Goal: Download file/media

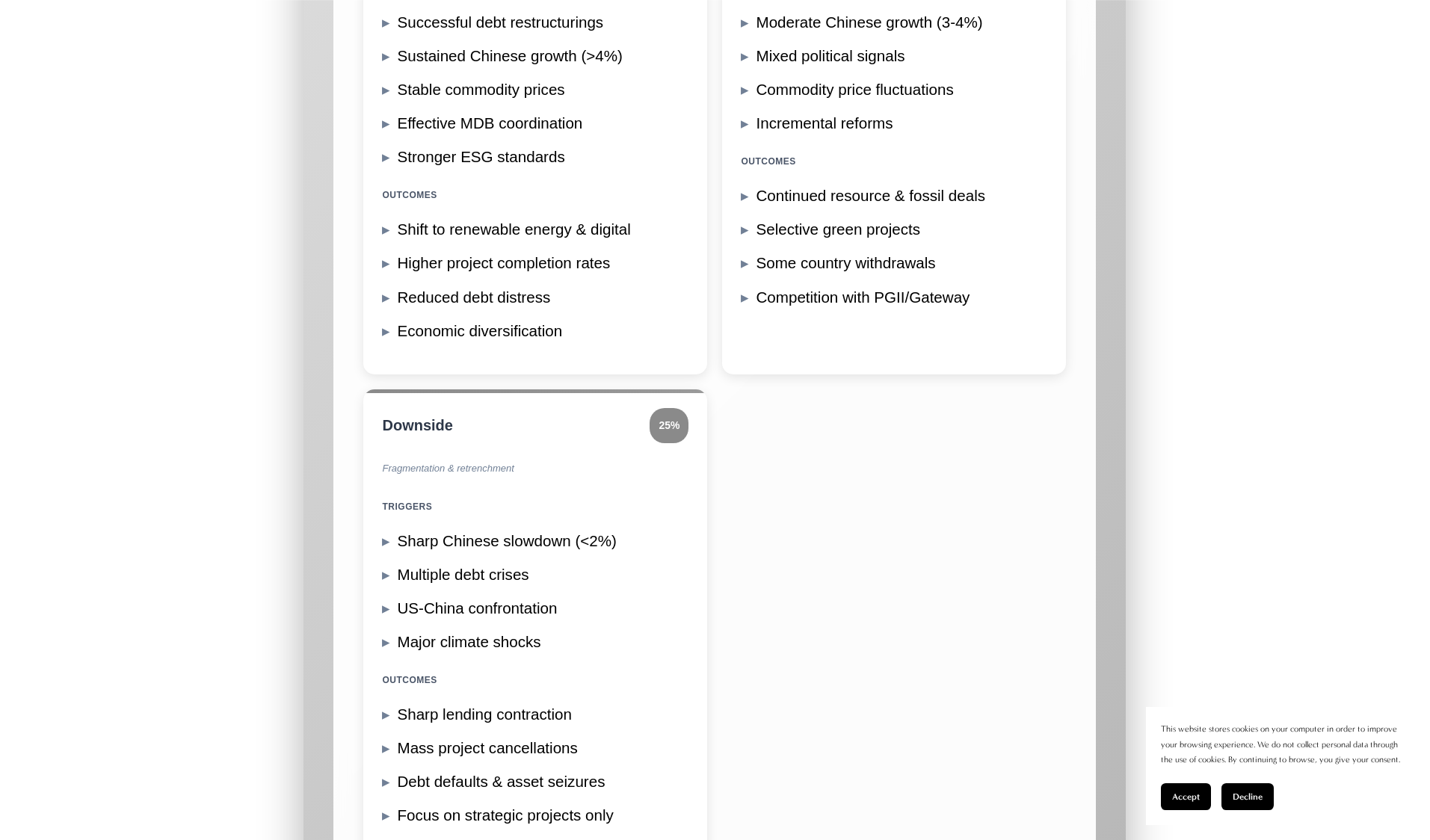
scroll to position [16263, 0]
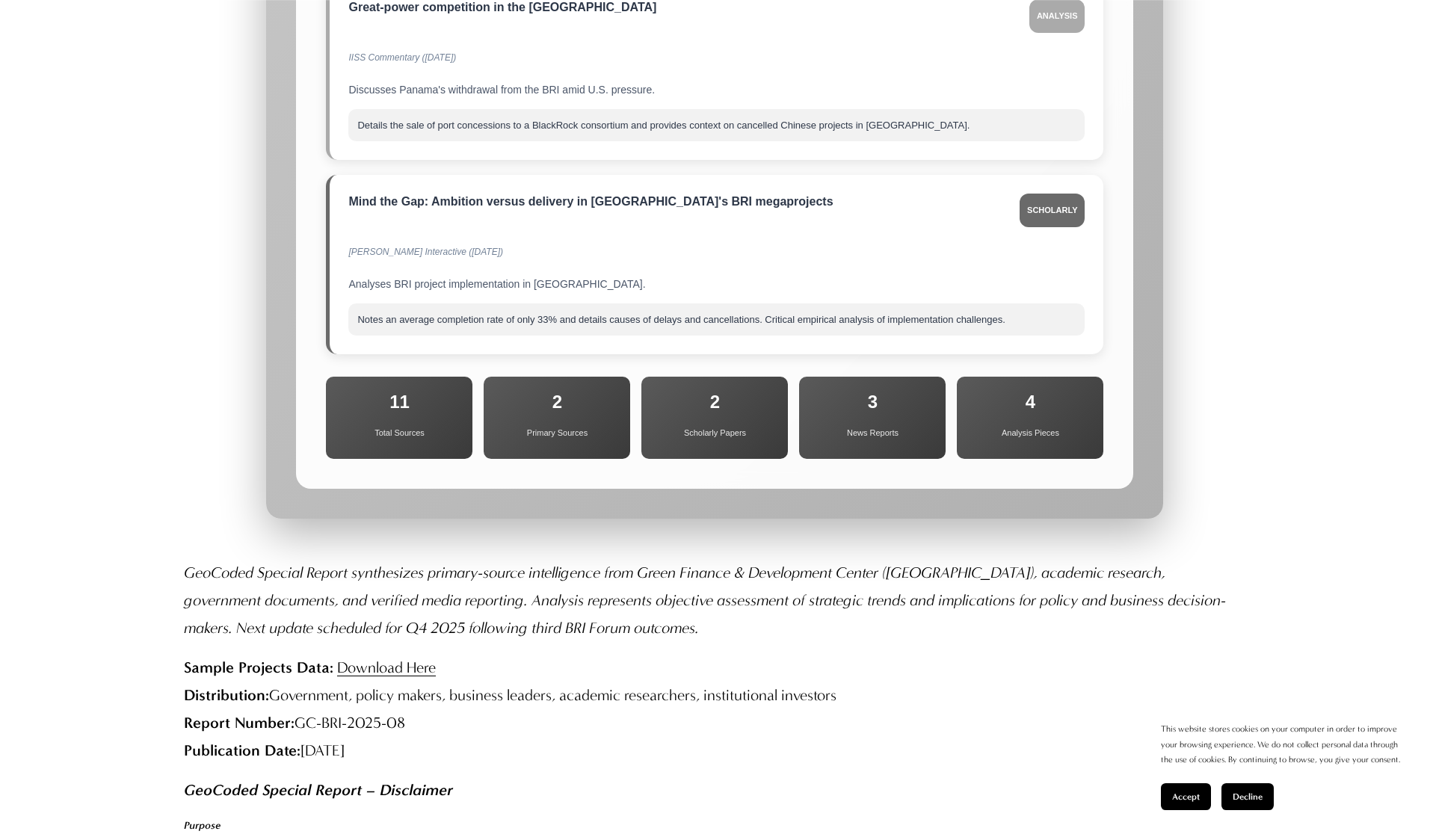
click at [387, 659] on link "Download Here" at bounding box center [386, 668] width 98 height 18
